Goal: Information Seeking & Learning: Find specific fact

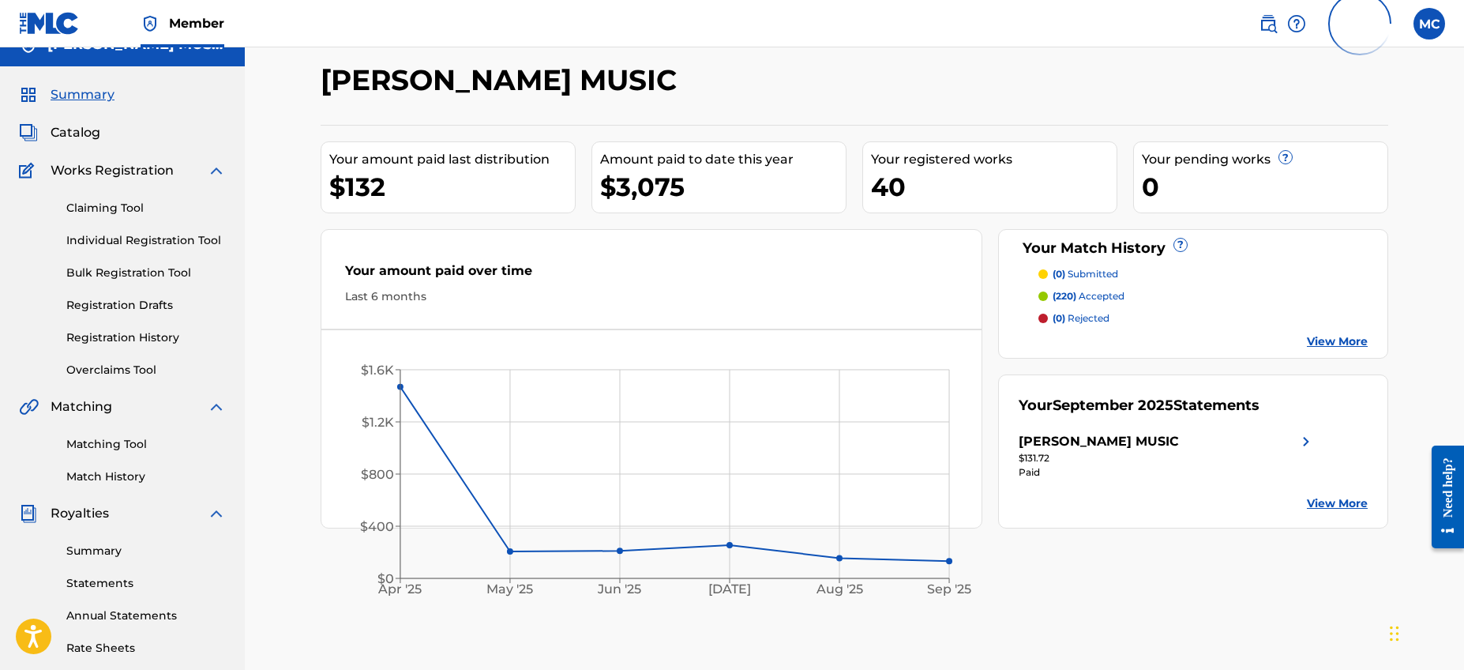
scroll to position [47, 0]
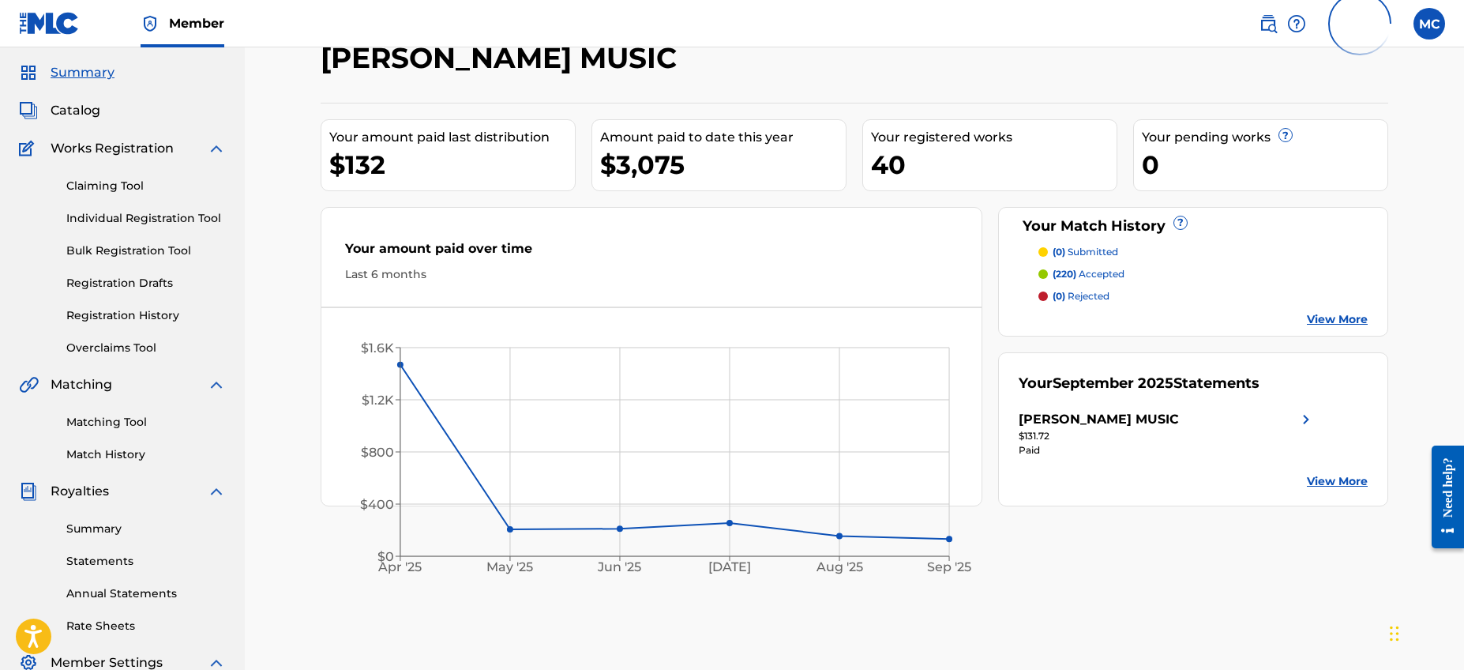
click at [131, 425] on link "Matching Tool" at bounding box center [145, 422] width 159 height 17
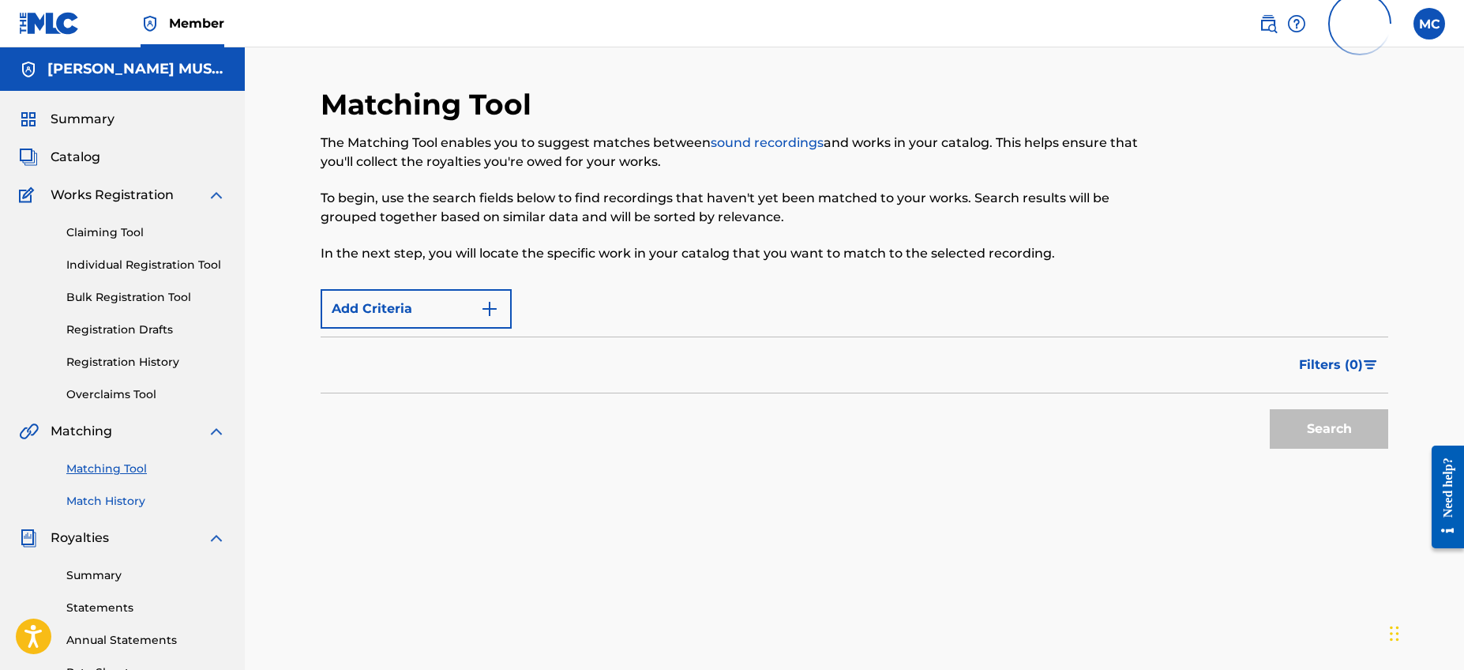
click at [123, 498] on link "Match History" at bounding box center [145, 501] width 159 height 17
click at [482, 302] on img "Search Form" at bounding box center [489, 308] width 19 height 19
click at [478, 320] on button "Add Criteria" at bounding box center [416, 308] width 191 height 39
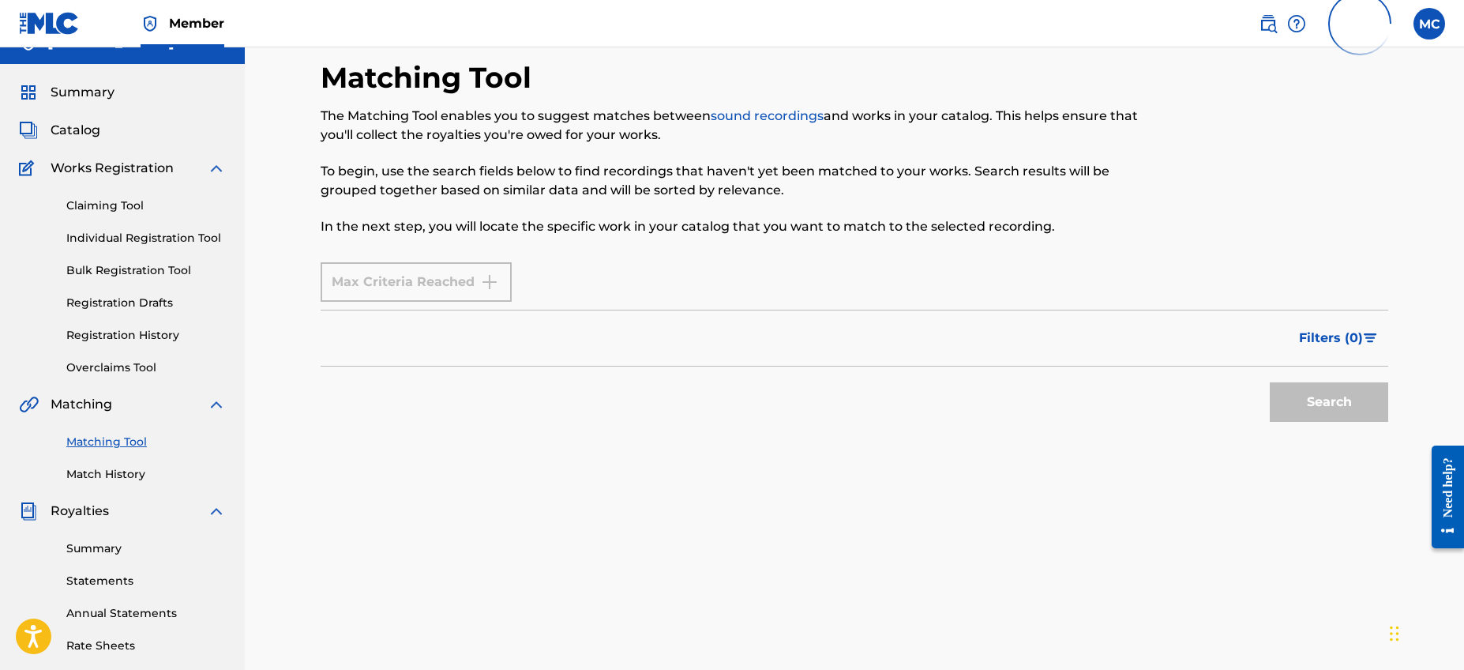
scroll to position [55, 0]
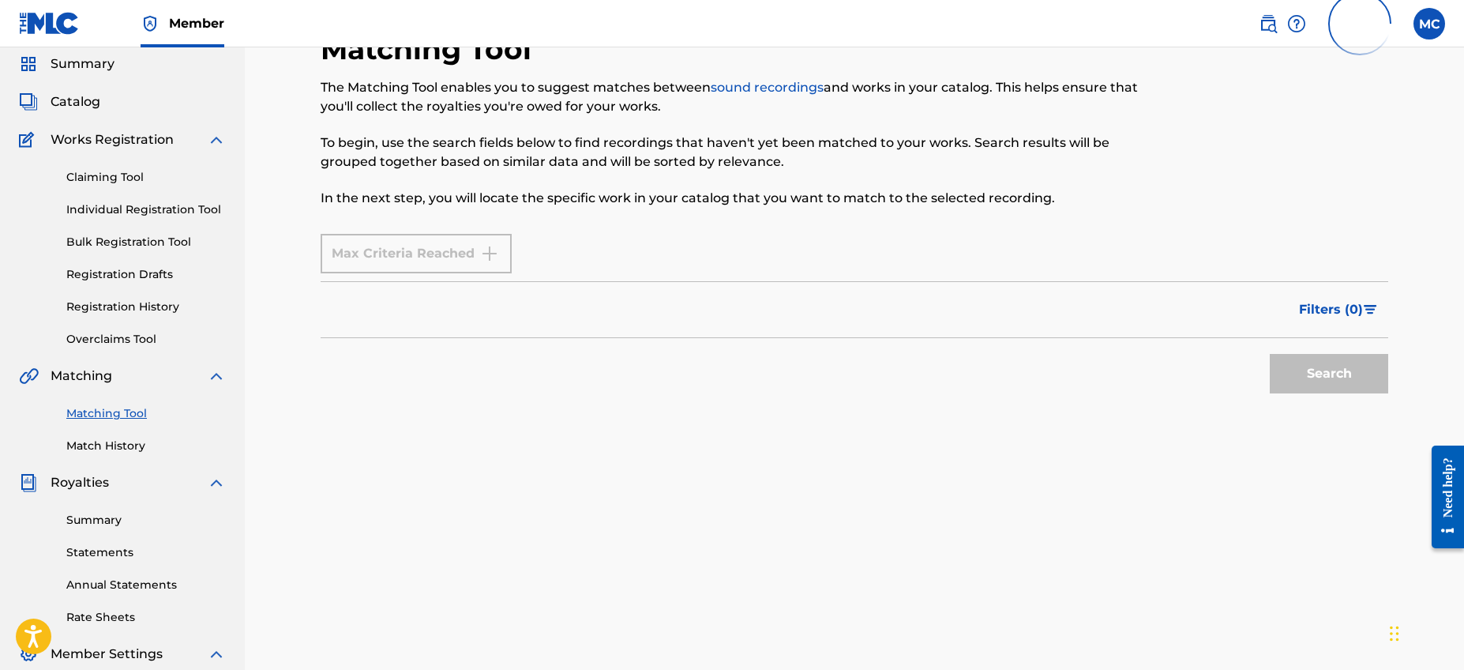
click at [501, 249] on div "Max Criteria Reached" at bounding box center [416, 253] width 191 height 39
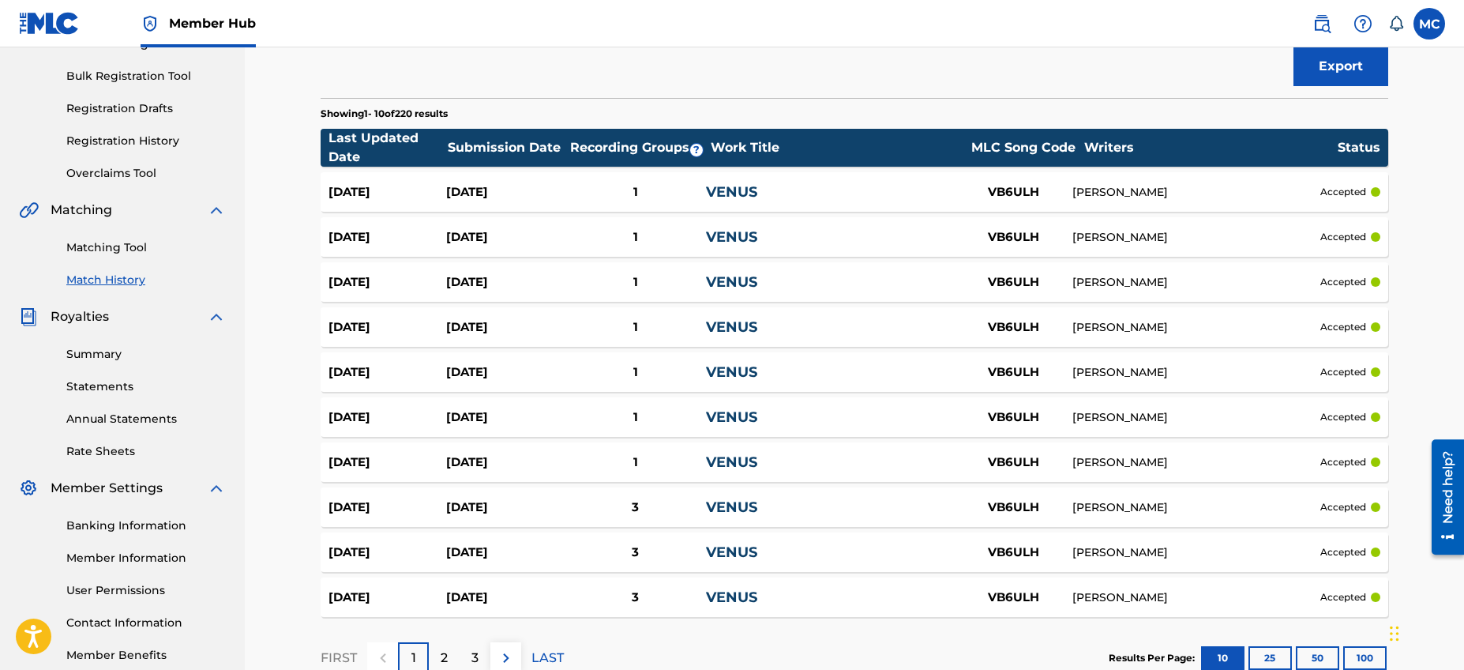
scroll to position [250, 0]
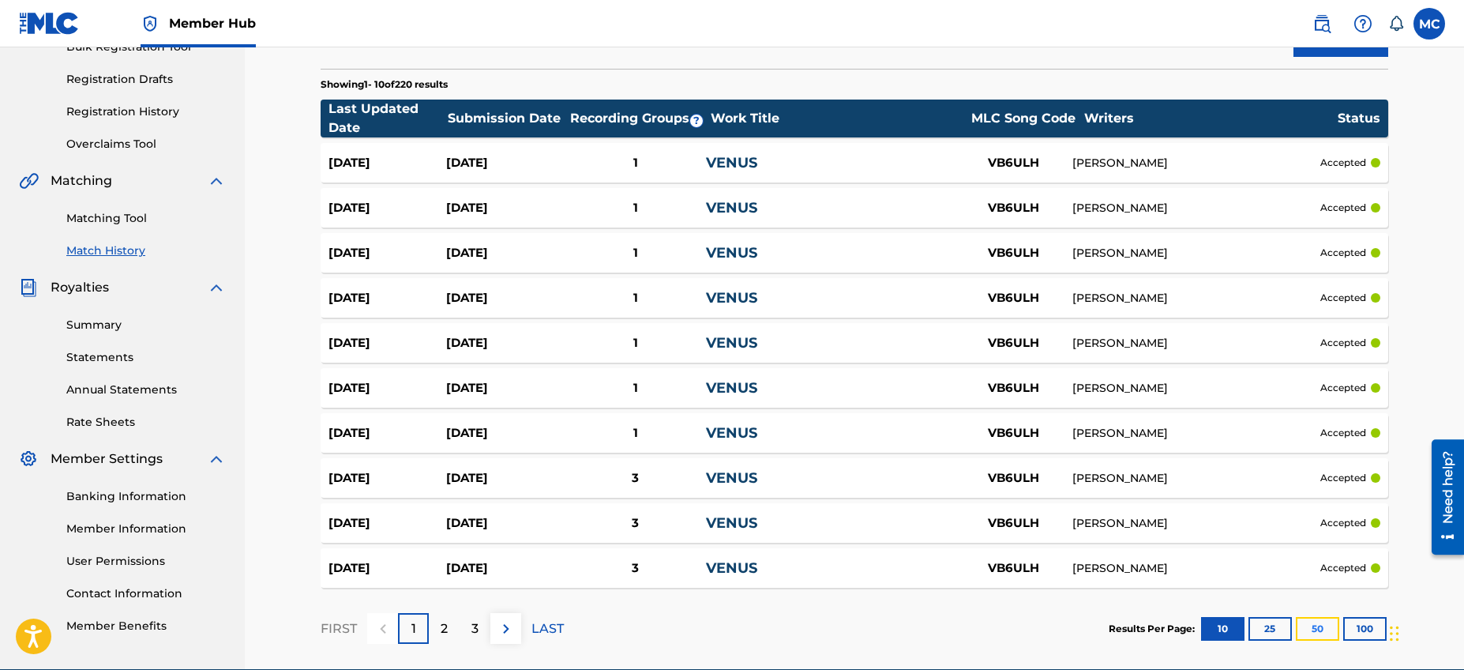
click at [1307, 621] on button "50" at bounding box center [1317, 629] width 43 height 24
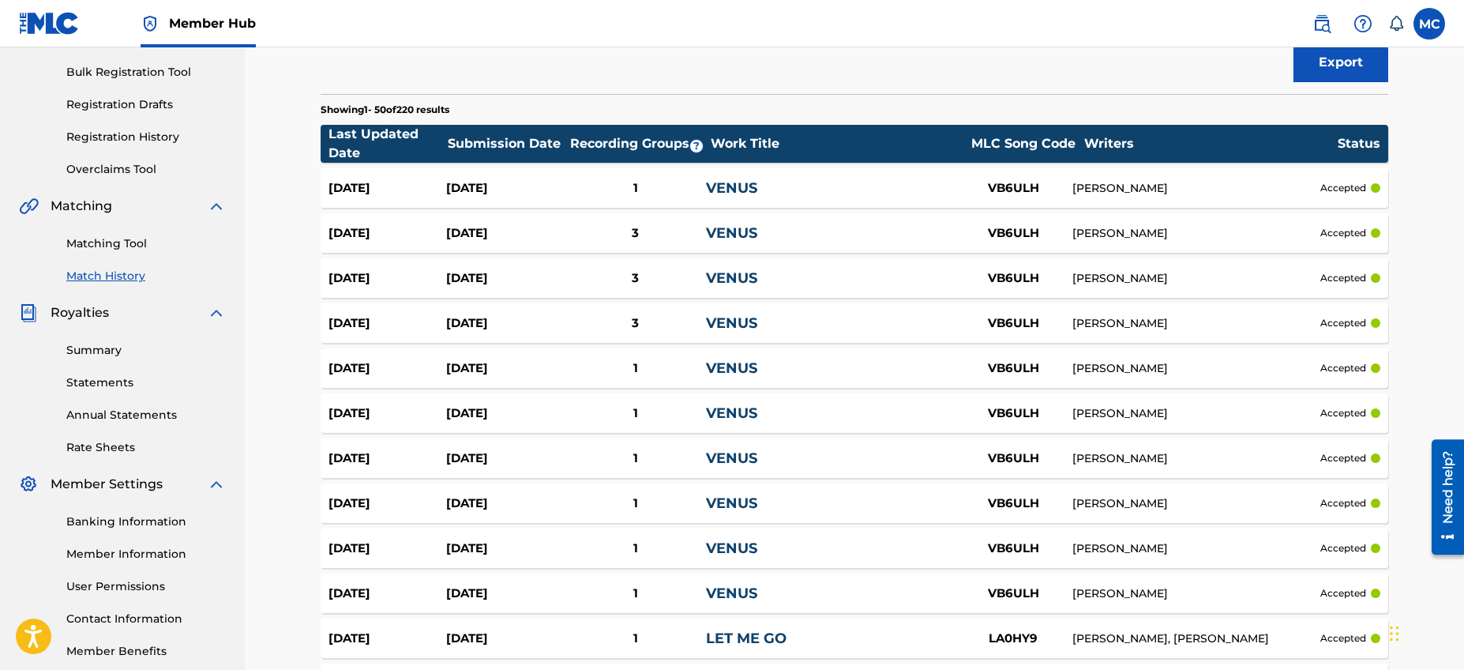
scroll to position [227, 0]
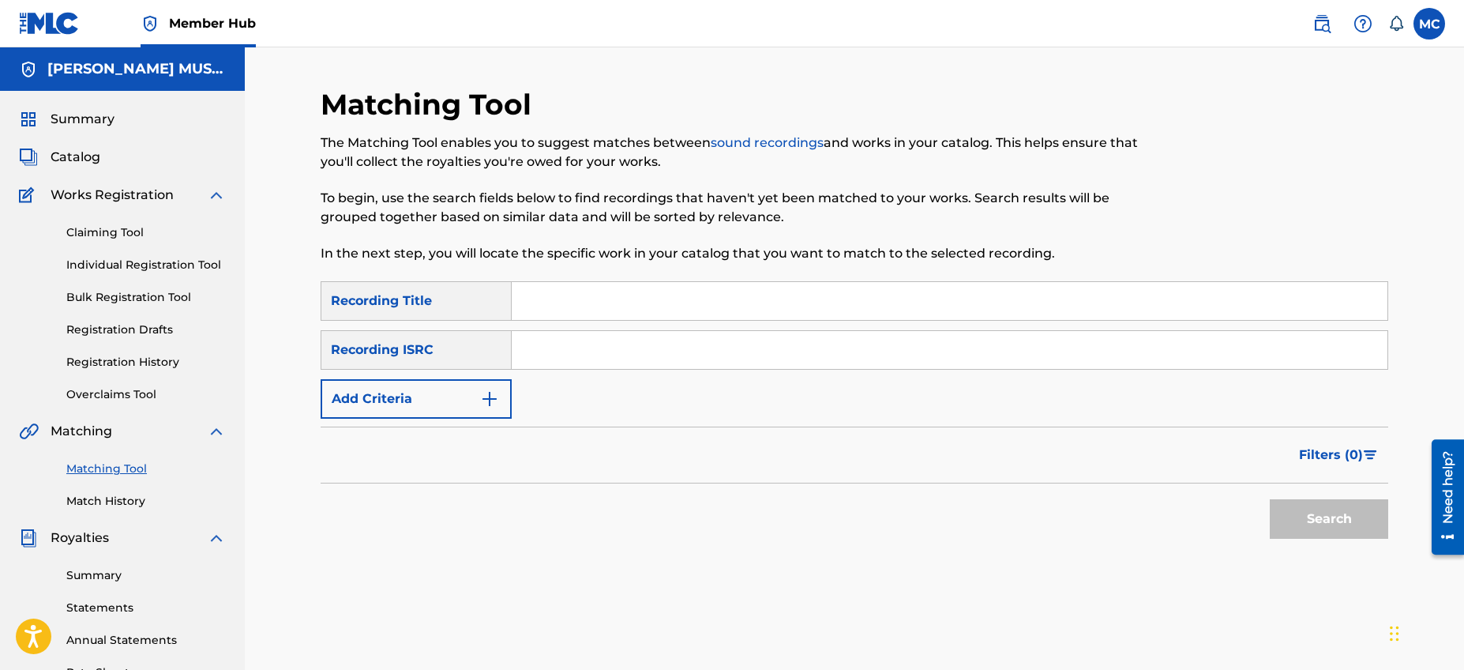
click at [482, 372] on div "SearchWithCriteria41c7bde8-7507-41bd-a198-c6d40e985e33 Recording Title SearchWi…" at bounding box center [854, 349] width 1067 height 137
click at [482, 391] on img "Search Form" at bounding box center [489, 398] width 19 height 19
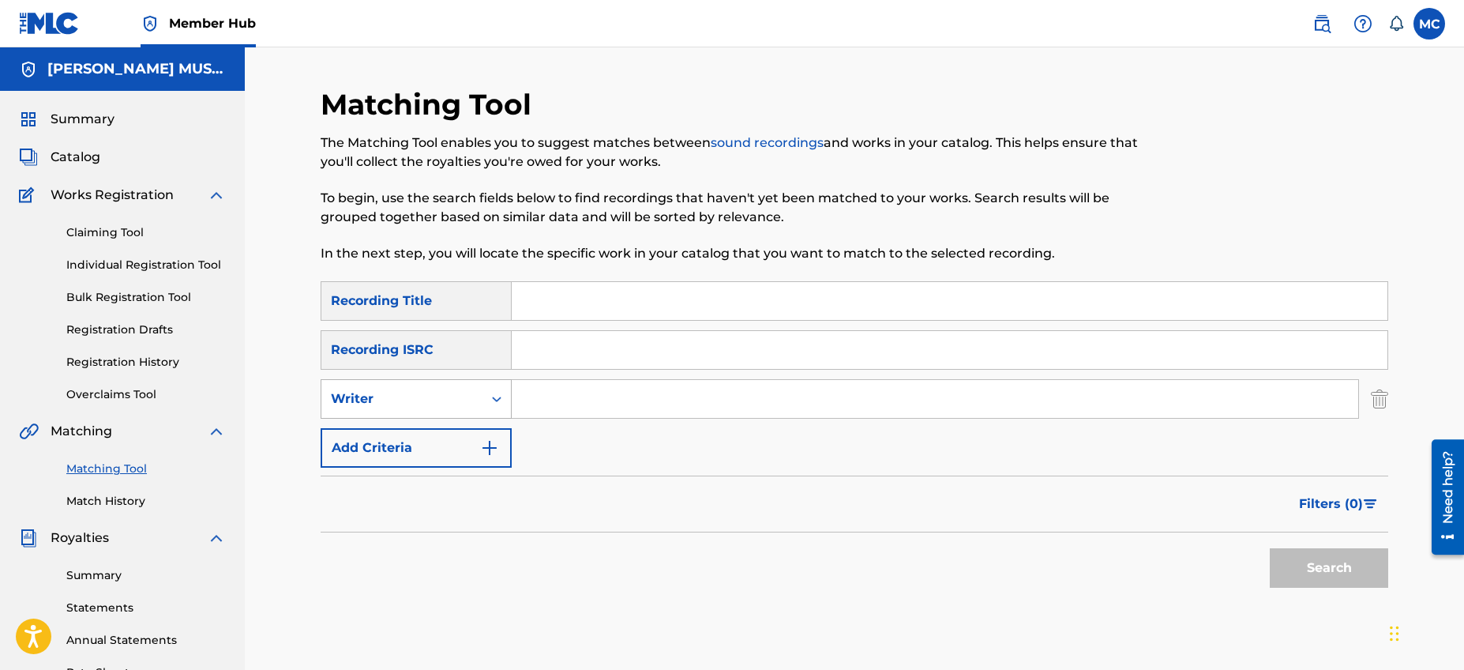
click at [482, 405] on div "Search Form" at bounding box center [496, 399] width 28 height 28
click at [576, 402] on input "Search Form" at bounding box center [935, 399] width 846 height 38
type input "[PERSON_NAME]"
click at [1281, 569] on button "Search" at bounding box center [1329, 567] width 118 height 39
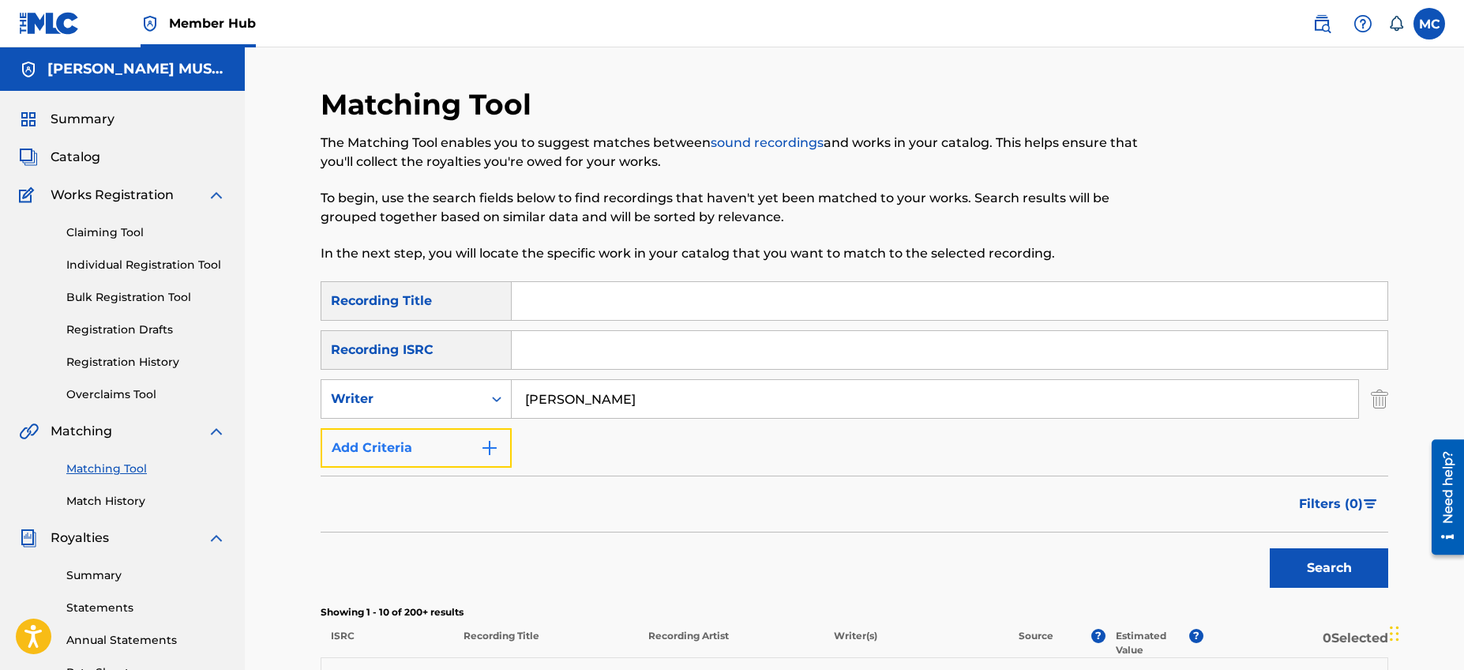
click at [403, 437] on button "Add Criteria" at bounding box center [416, 447] width 191 height 39
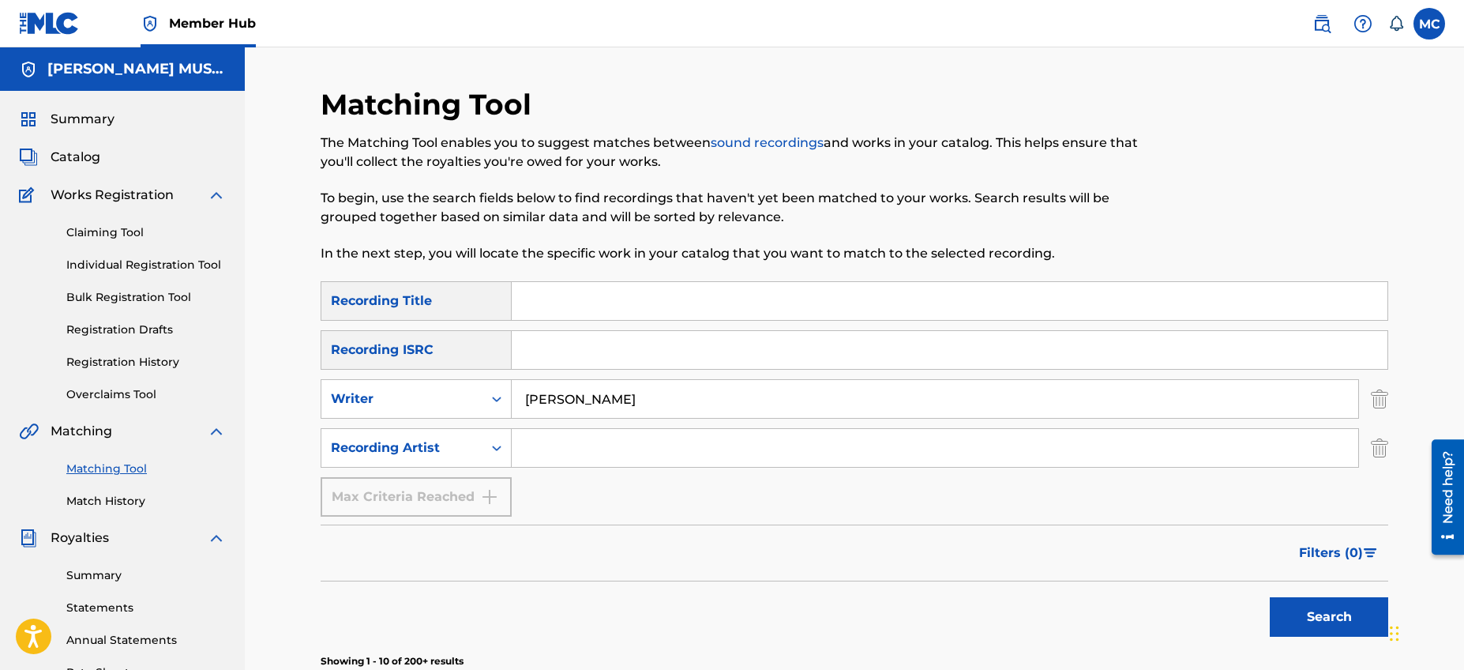
click at [597, 441] on input "Search Form" at bounding box center [935, 448] width 846 height 38
type input "[PERSON_NAME]"
click at [1304, 610] on button "Search" at bounding box center [1329, 616] width 118 height 39
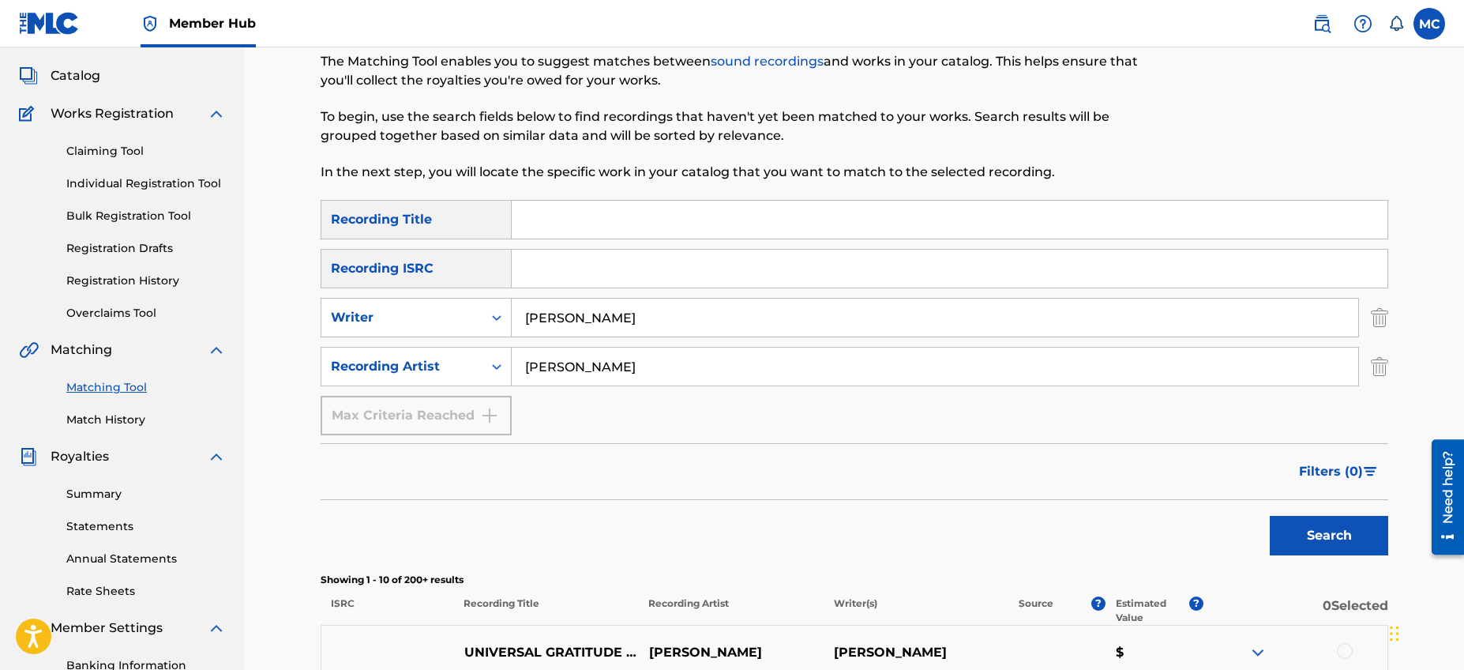
scroll to position [324, 0]
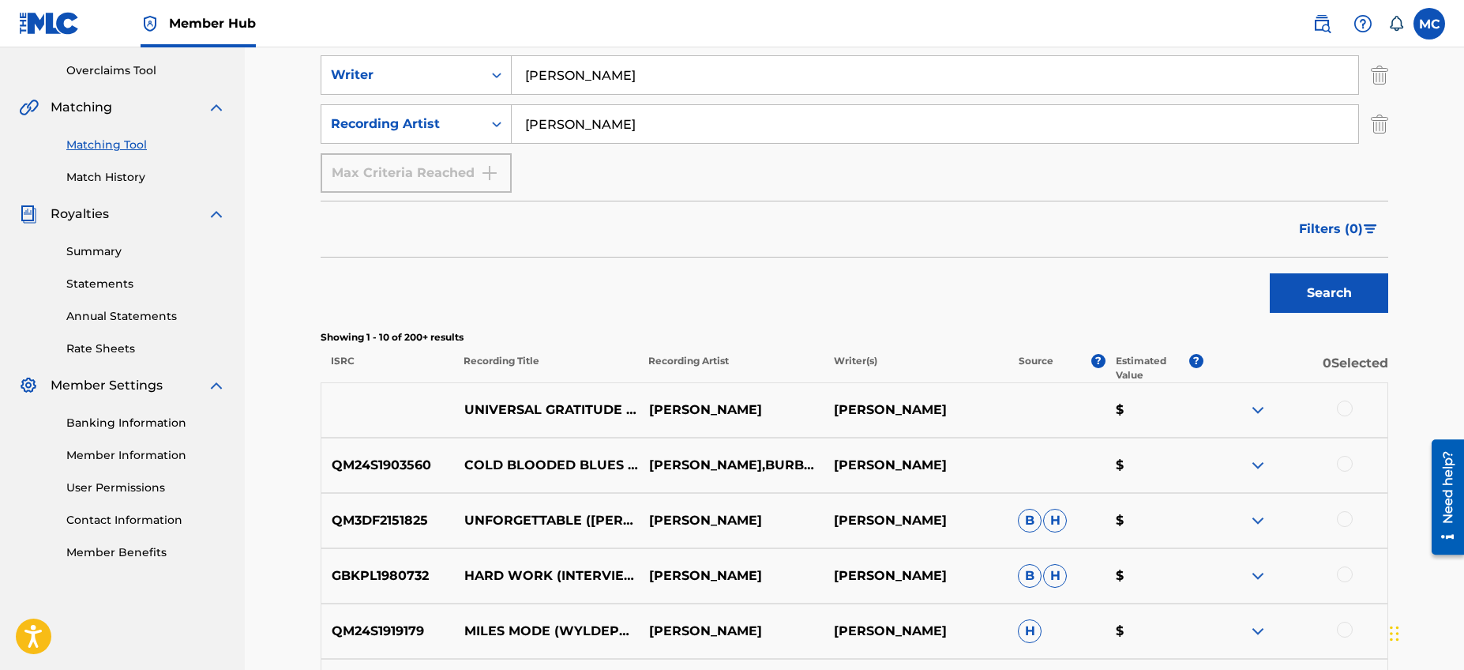
click at [1255, 419] on div "UNIVERSAL GRATITUDE REPRISE [PERSON_NAME] [PERSON_NAME] $" at bounding box center [854, 409] width 1067 height 55
click at [1257, 416] on img at bounding box center [1257, 409] width 19 height 19
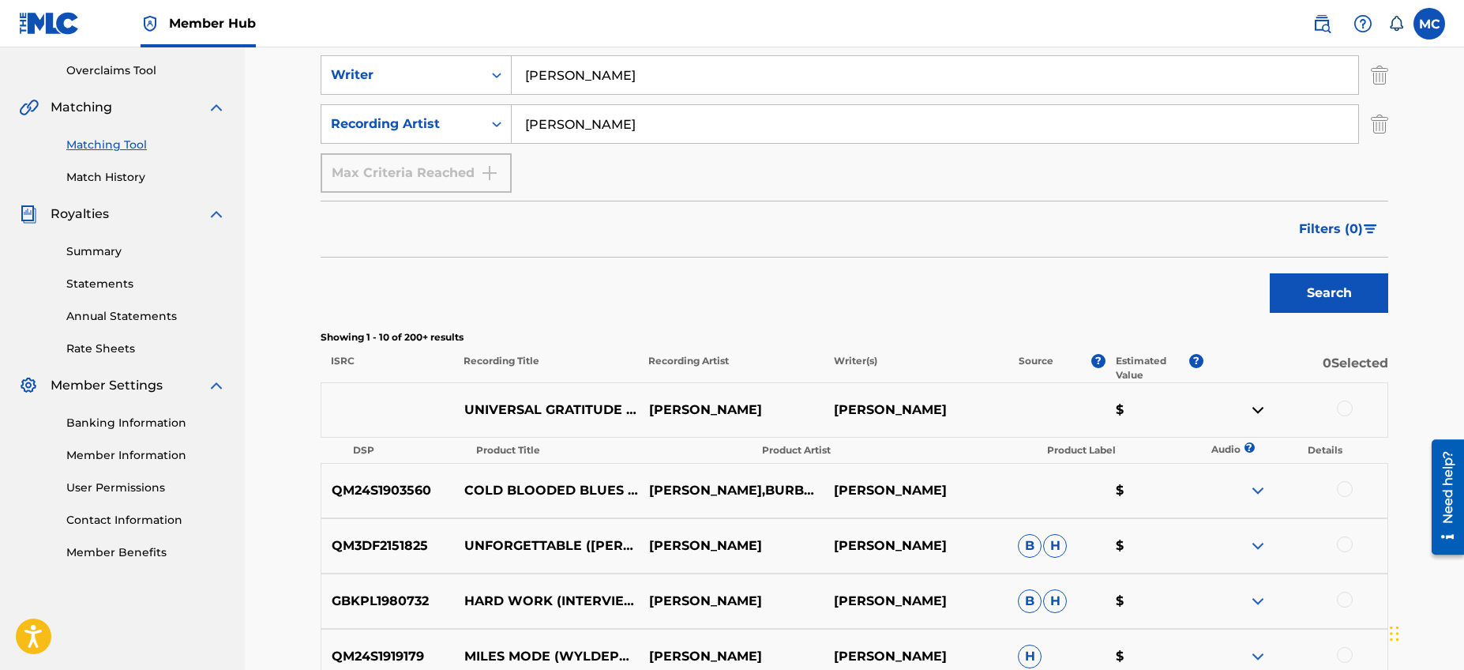
click at [1257, 415] on img at bounding box center [1257, 409] width 19 height 19
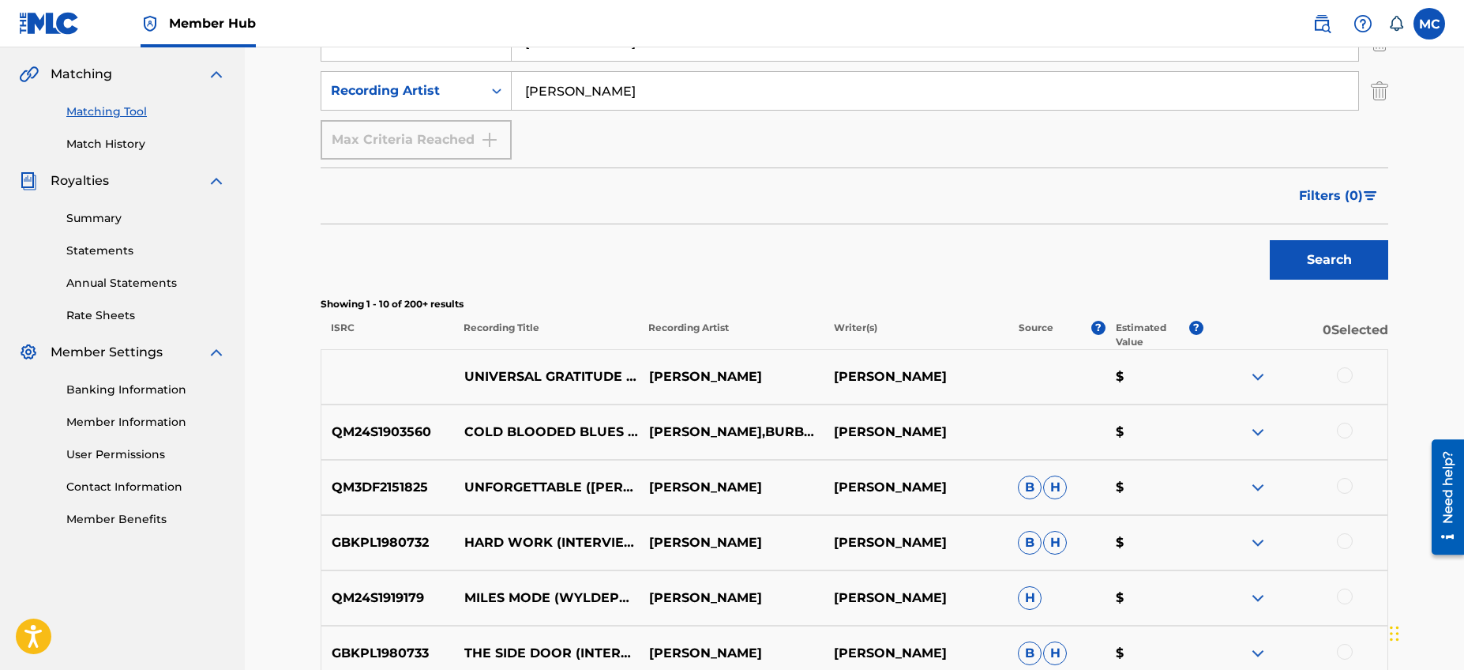
scroll to position [366, 0]
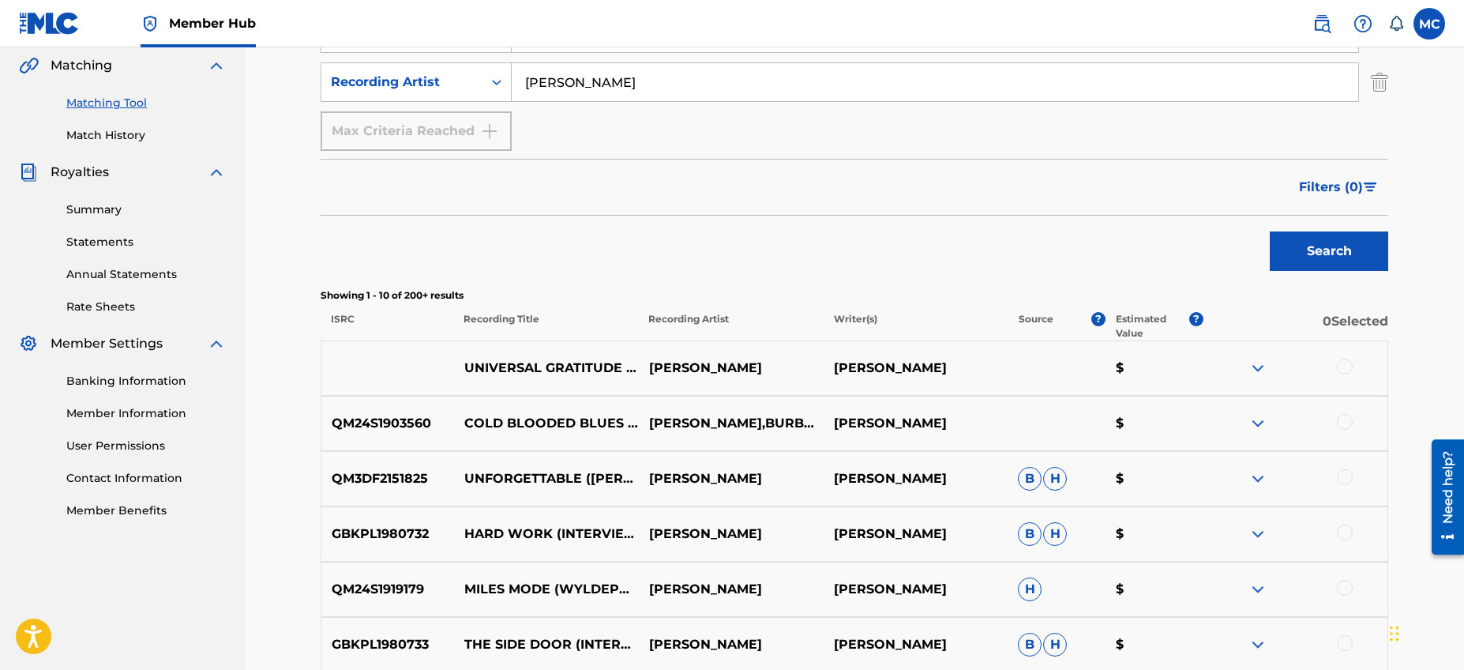
click at [1257, 415] on img at bounding box center [1257, 423] width 19 height 19
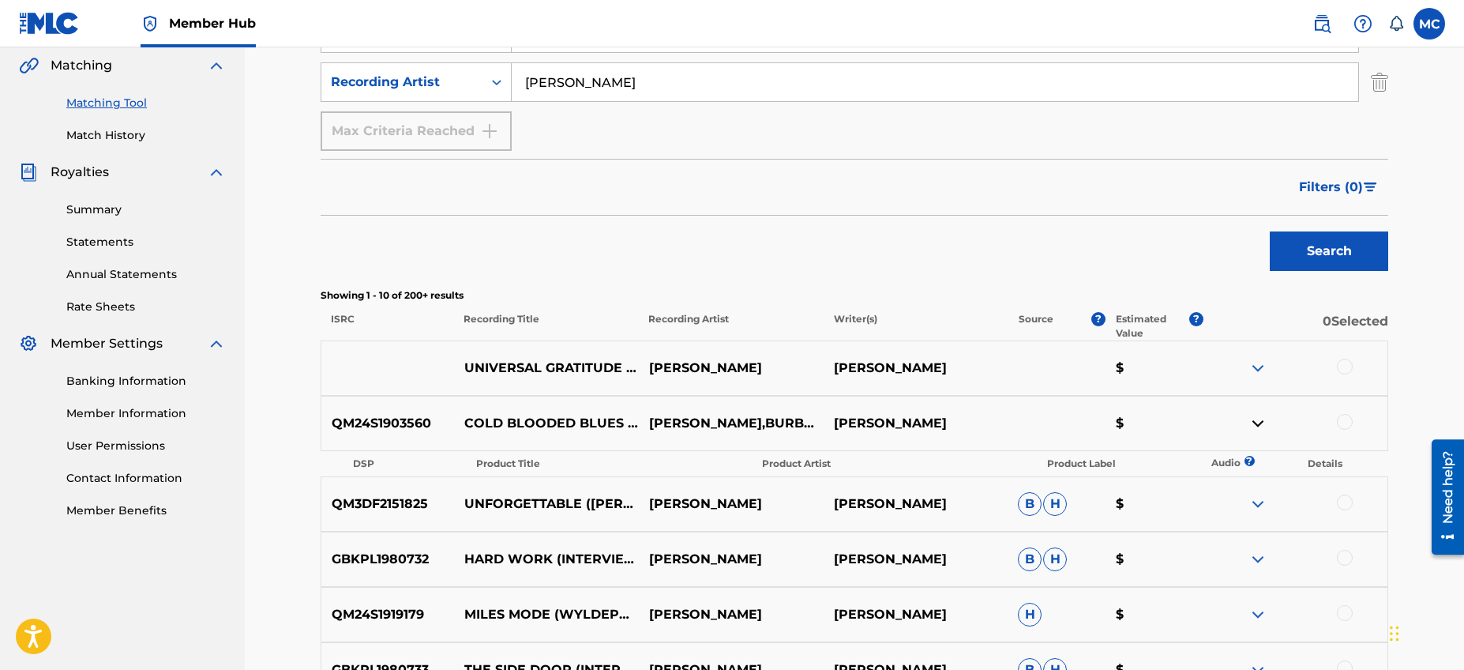
click at [1257, 415] on img at bounding box center [1257, 423] width 19 height 19
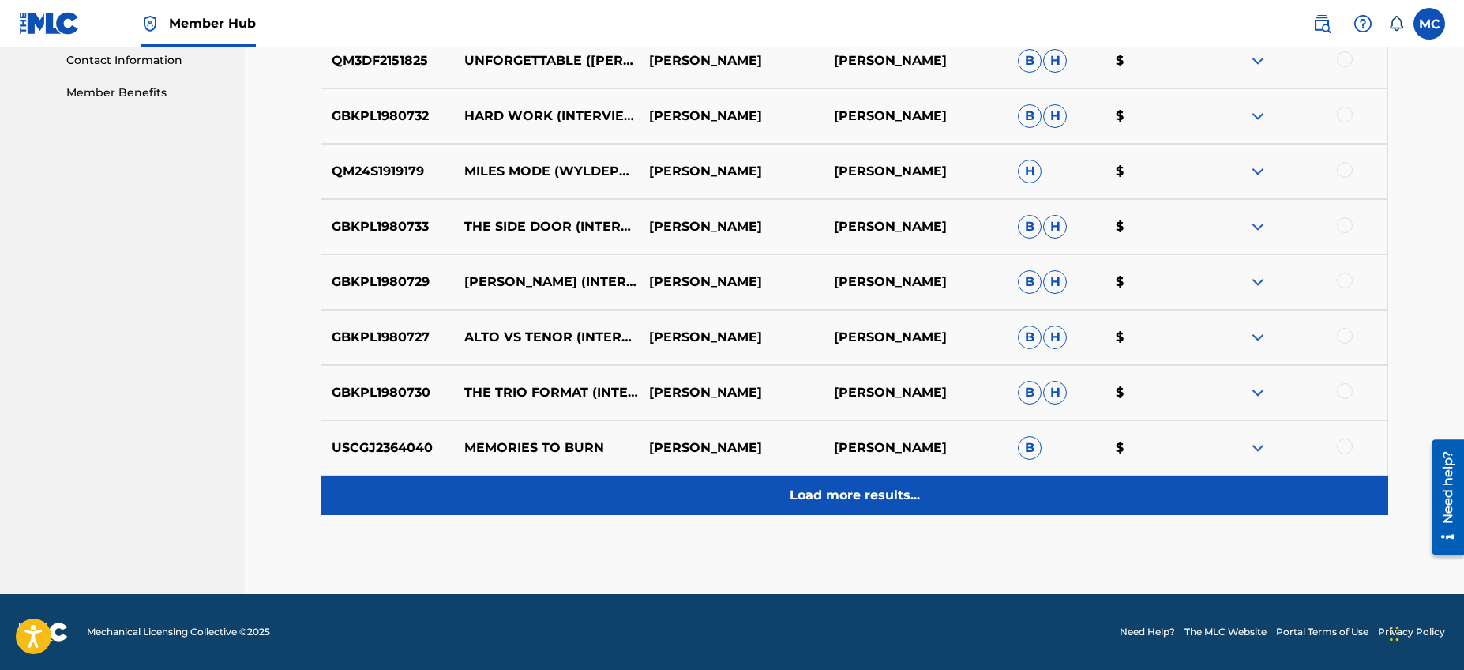
click at [893, 501] on p "Load more results..." at bounding box center [855, 495] width 130 height 19
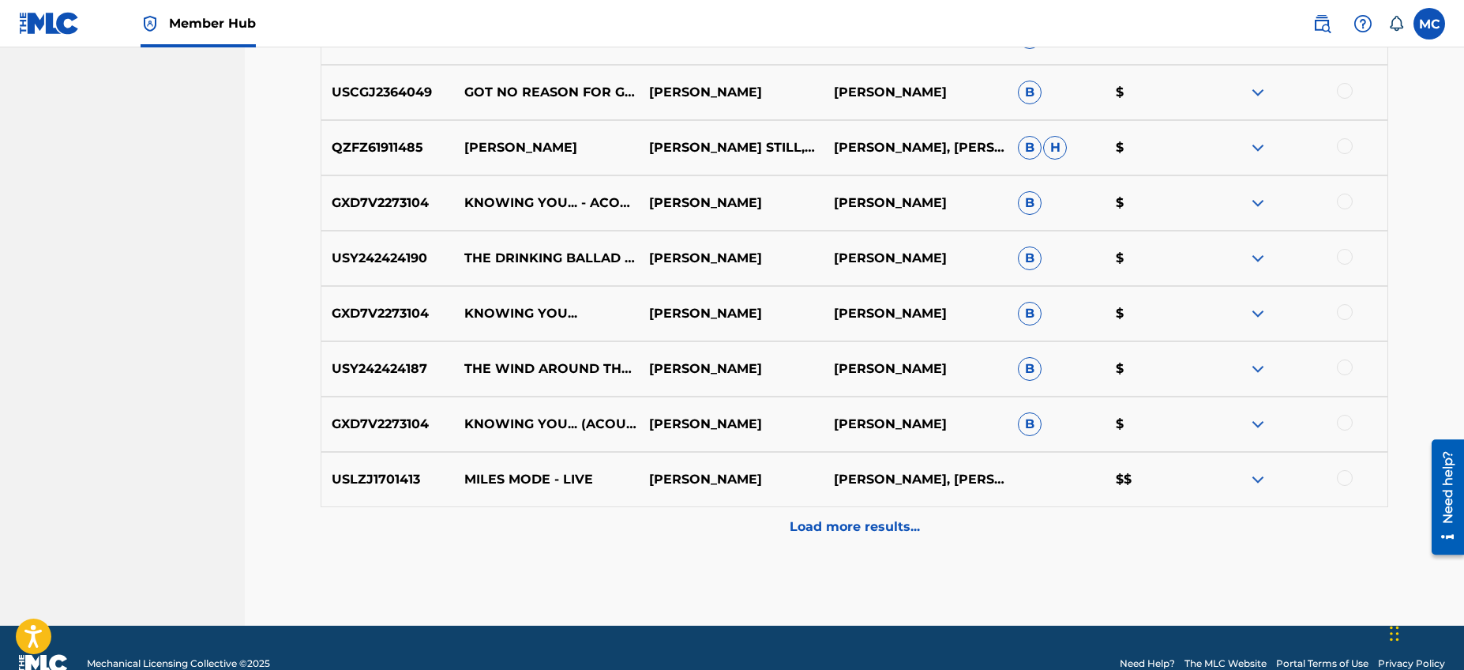
scroll to position [1336, 0]
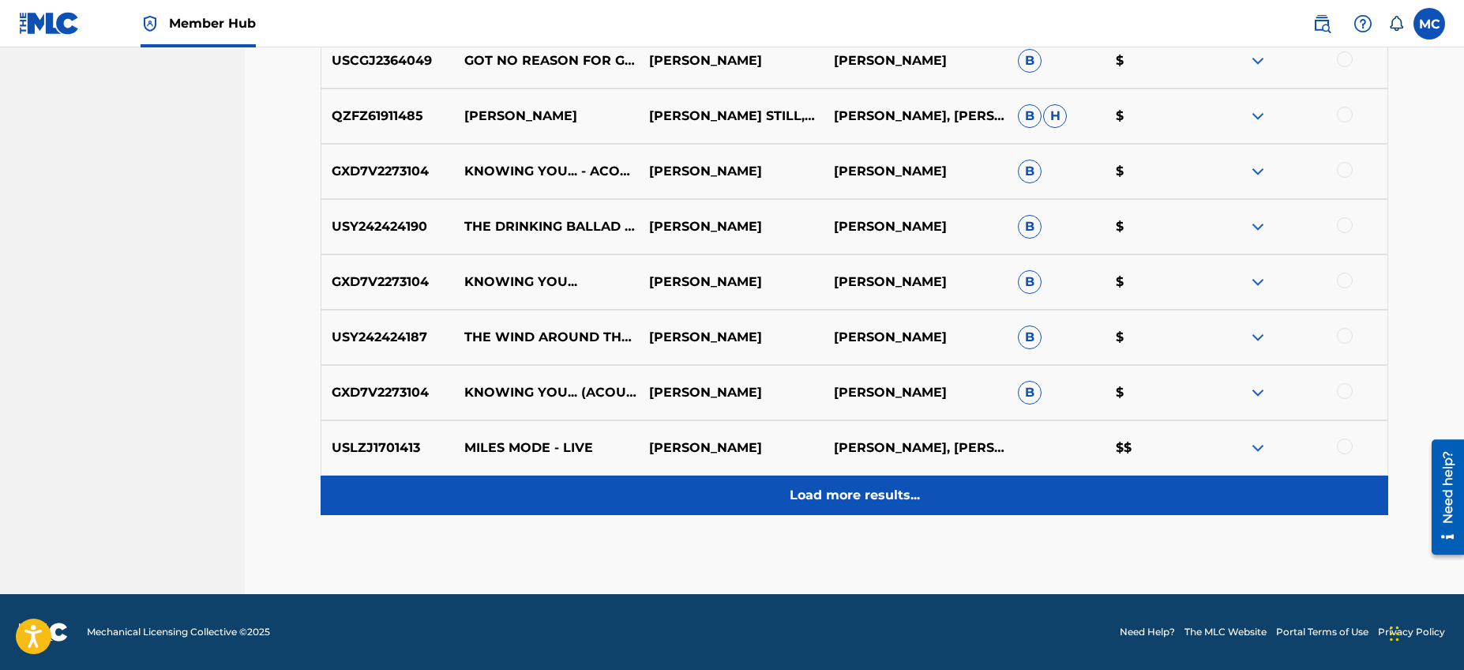
click at [869, 508] on div "Load more results..." at bounding box center [854, 494] width 1067 height 39
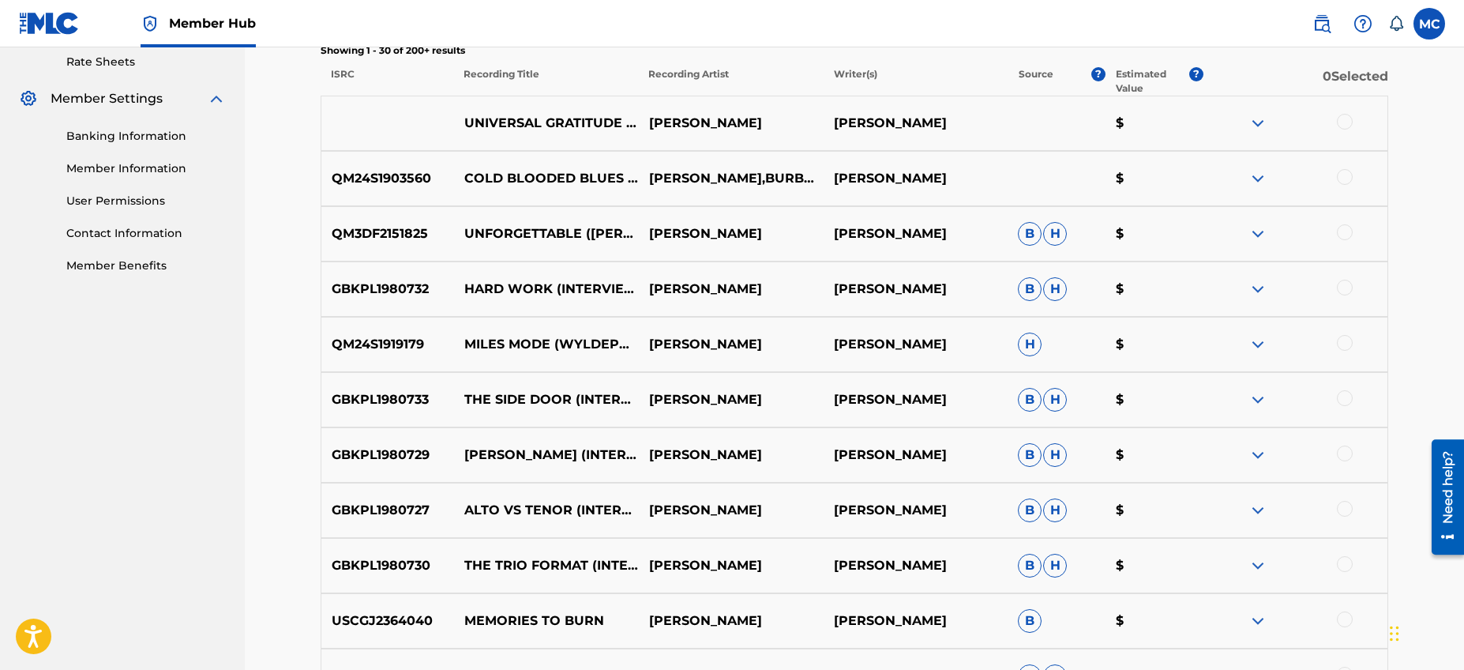
scroll to position [365, 0]
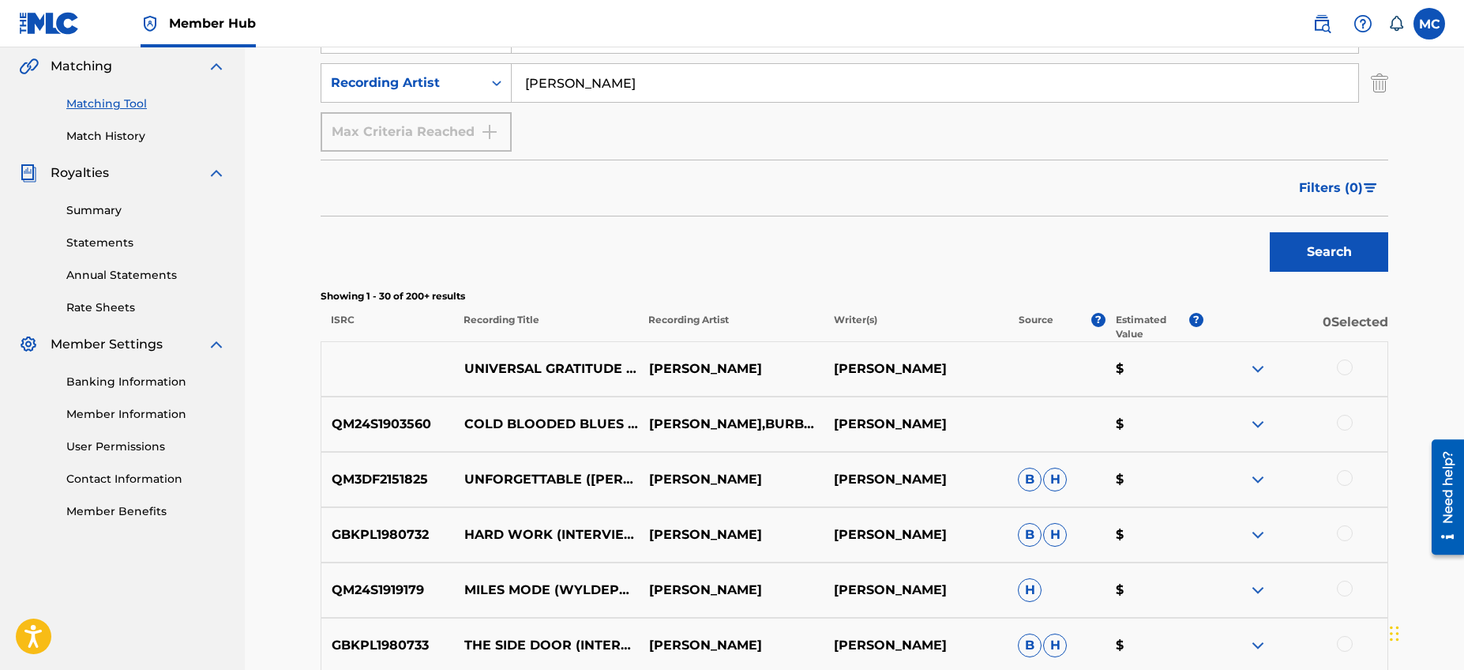
click at [1256, 430] on img at bounding box center [1257, 424] width 19 height 19
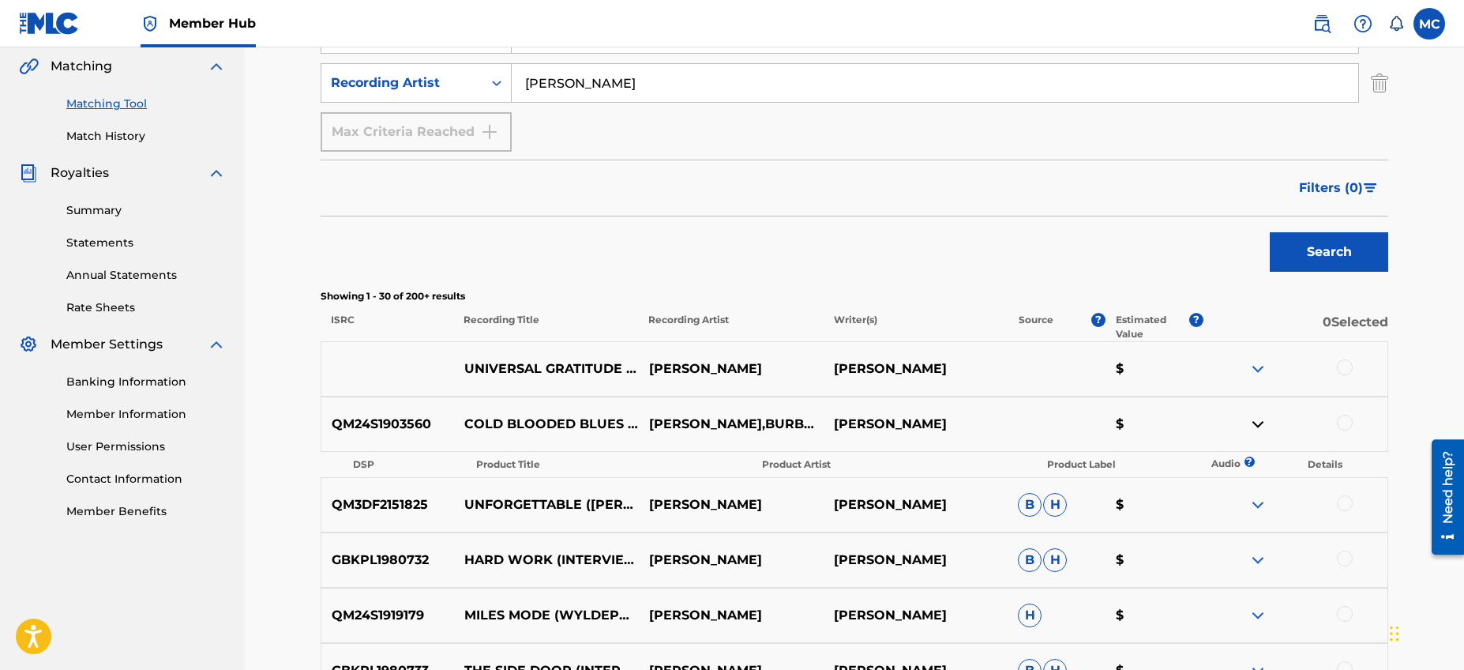
click at [1262, 362] on img at bounding box center [1257, 368] width 19 height 19
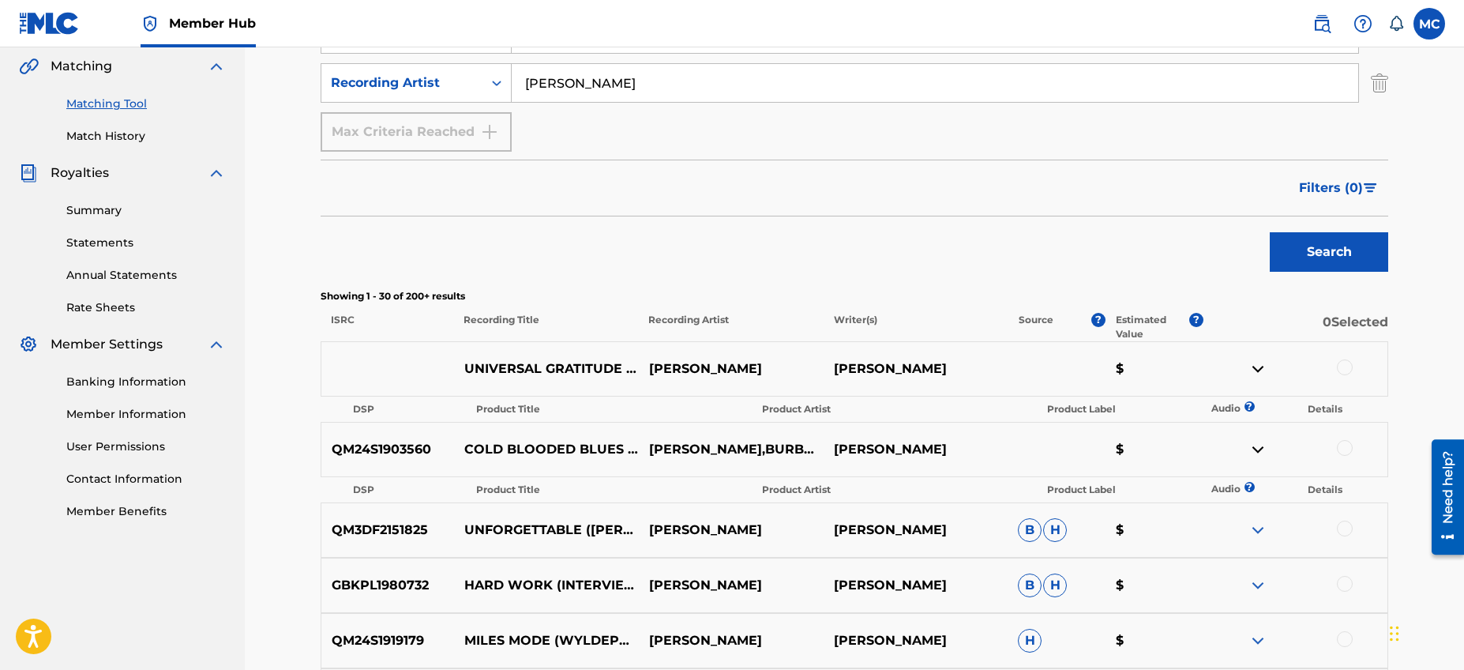
click at [1262, 366] on img at bounding box center [1257, 368] width 19 height 19
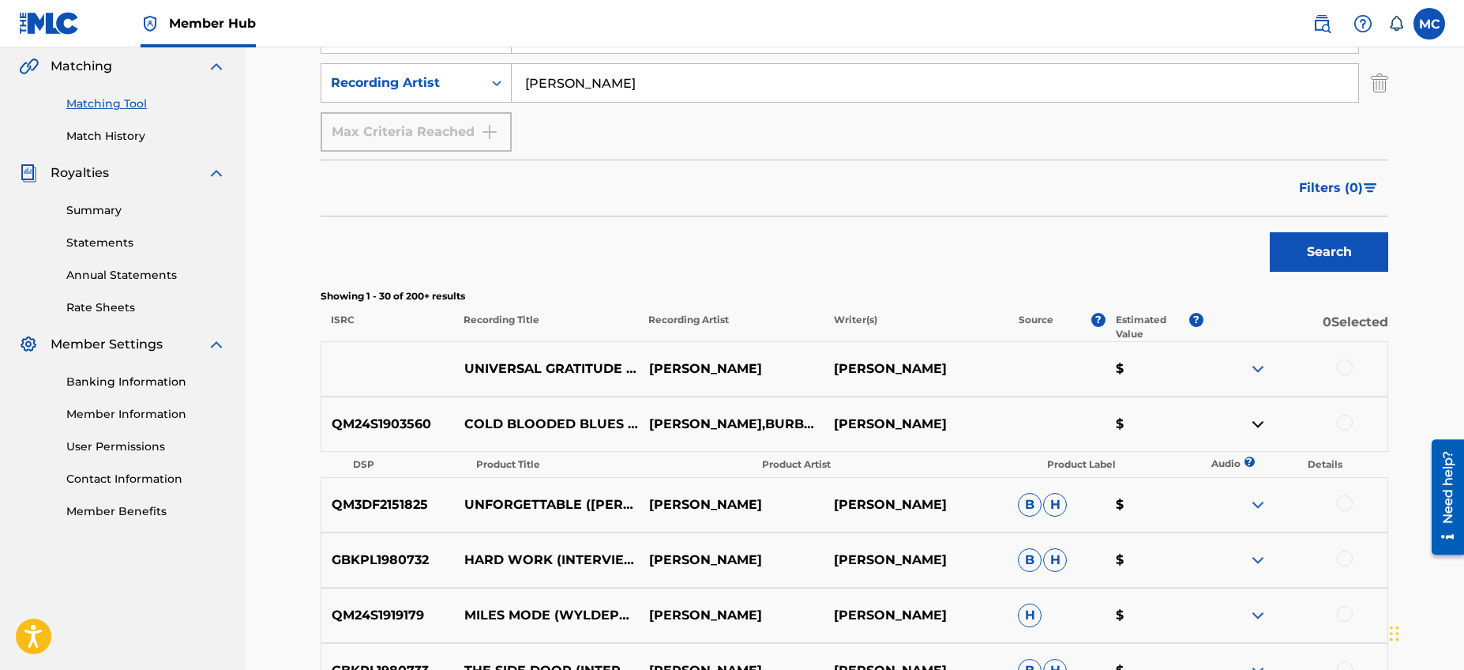
click at [1259, 402] on div "QM24S1903560 COLD BLOODED BLUES - BURBANK REMIX [PERSON_NAME],[PERSON_NAME] $" at bounding box center [854, 423] width 1067 height 55
click at [1259, 415] on img at bounding box center [1257, 424] width 19 height 19
